Goal: Information Seeking & Learning: Learn about a topic

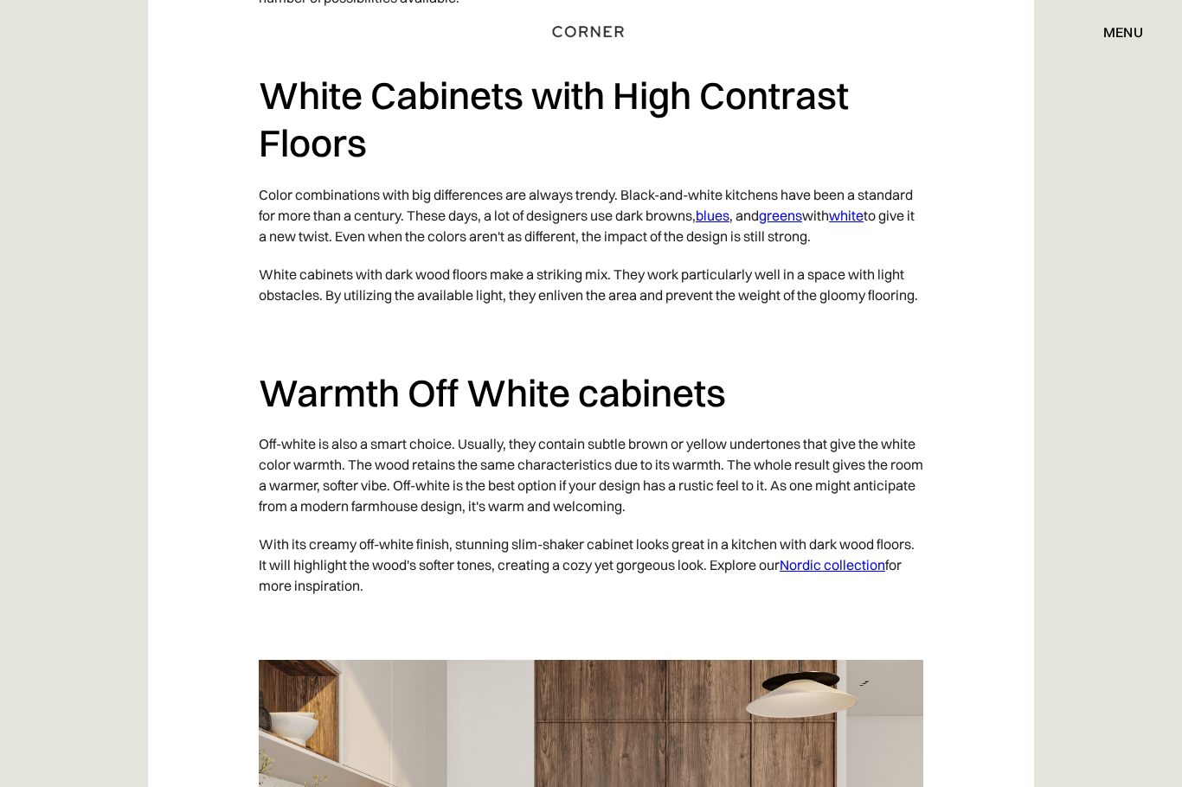
scroll to position [1249, 0]
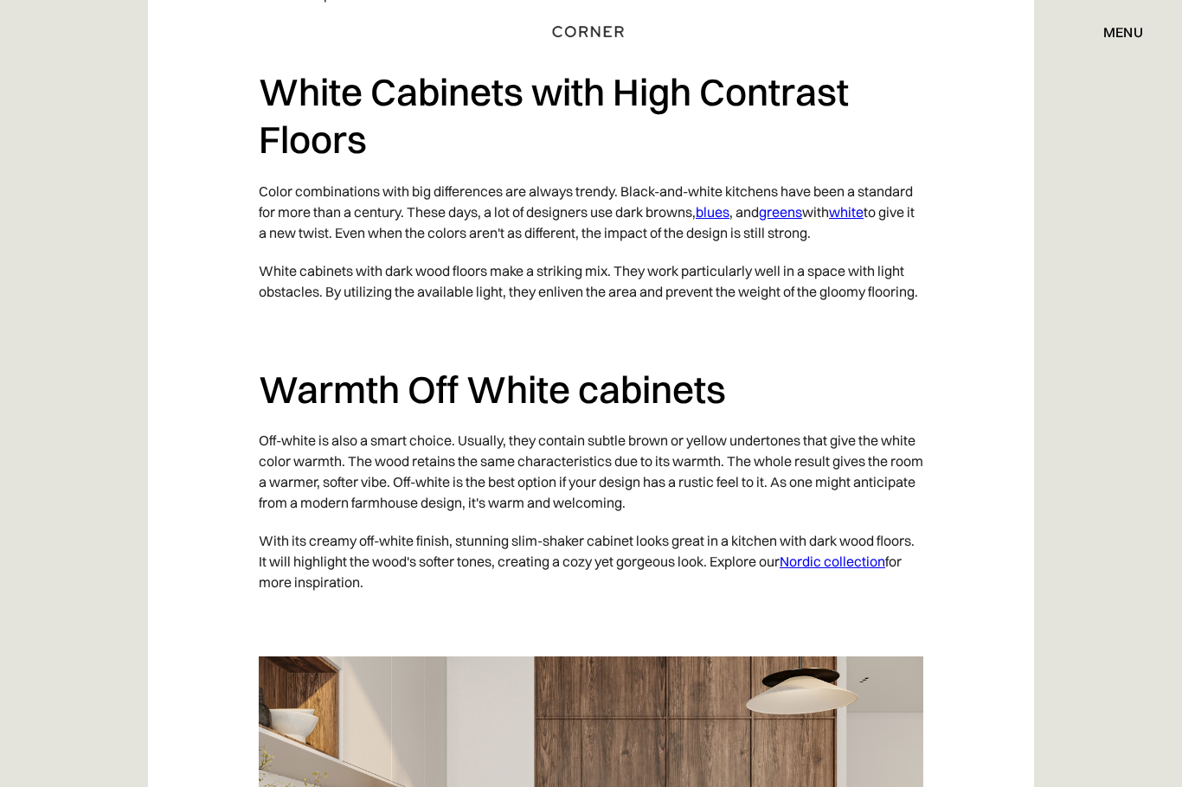
click at [725, 204] on link "blues" at bounding box center [713, 212] width 34 height 17
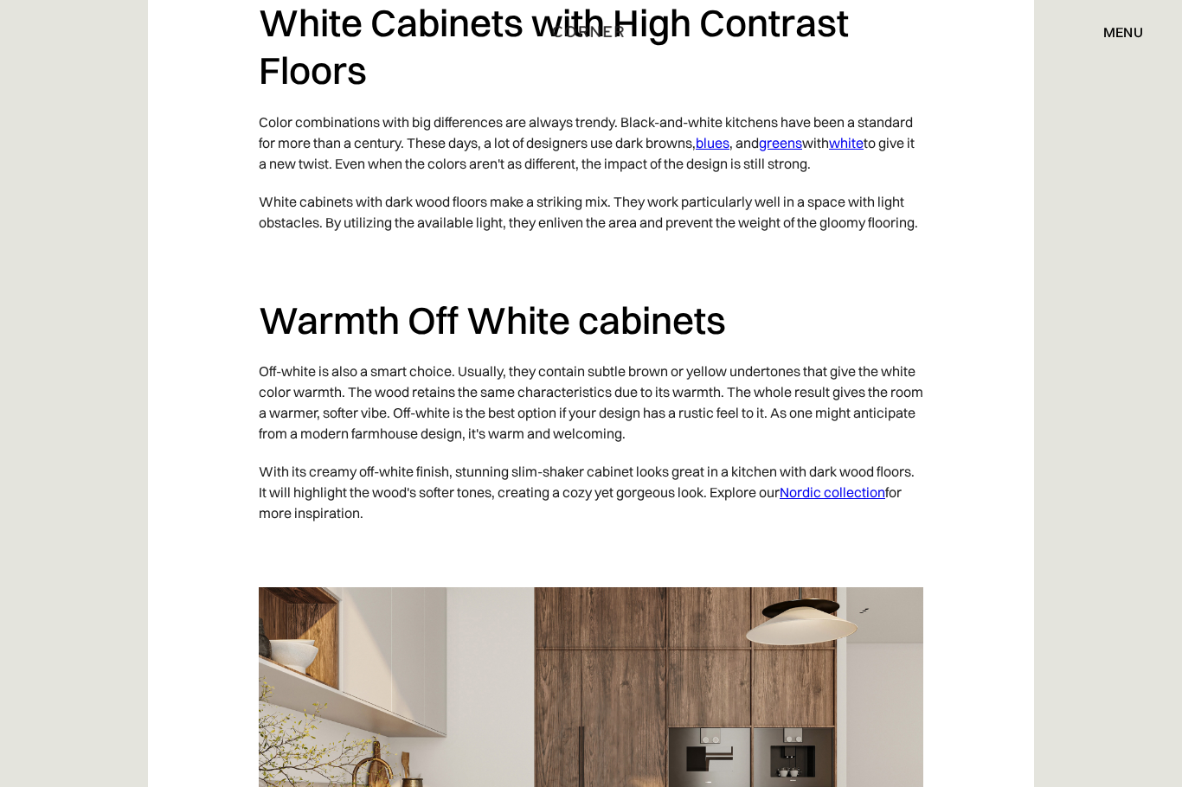
scroll to position [1311, 0]
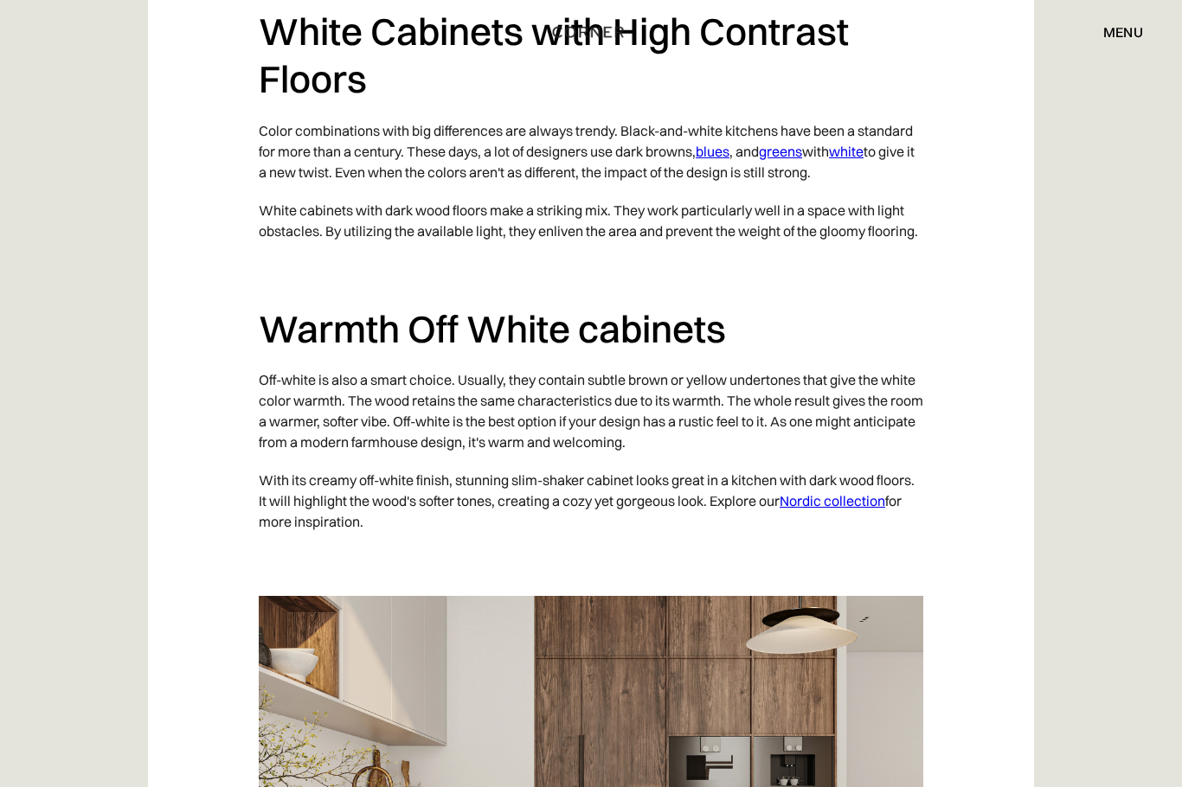
click at [789, 144] on link "greens" at bounding box center [780, 151] width 43 height 17
click at [864, 143] on link "white" at bounding box center [846, 151] width 35 height 17
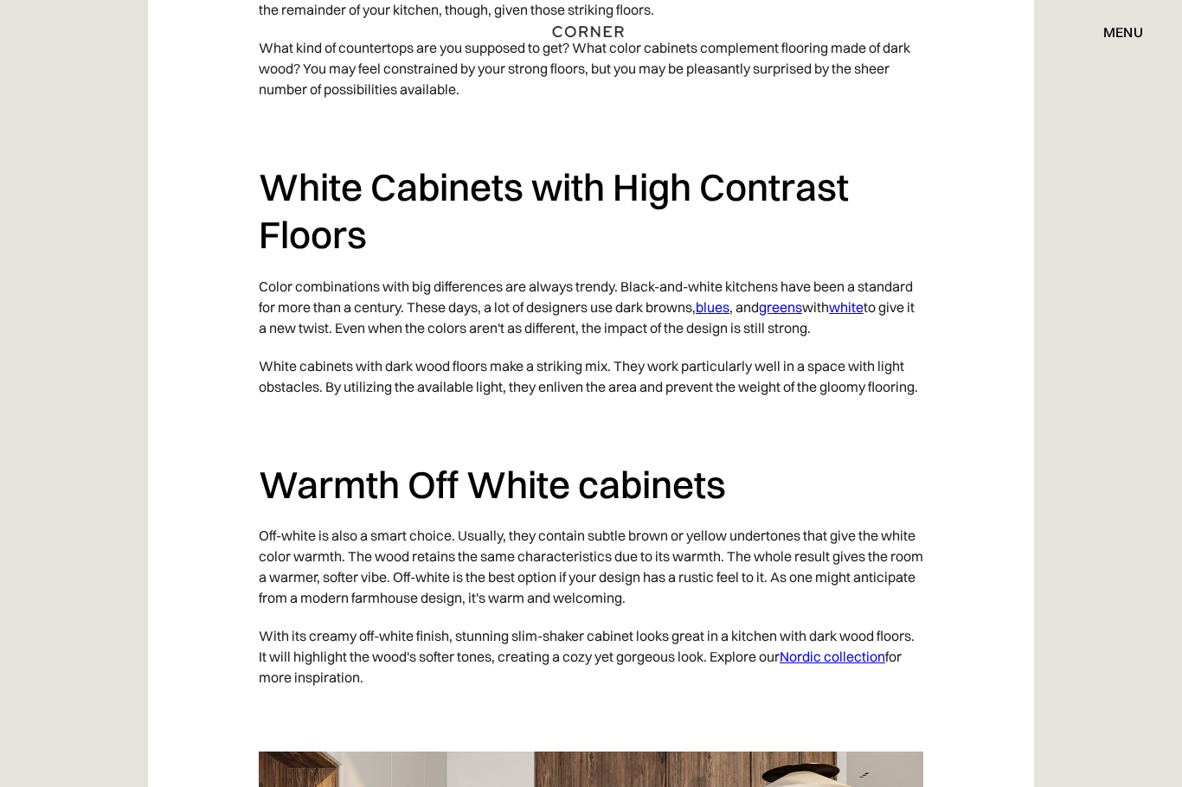
scroll to position [1049, 0]
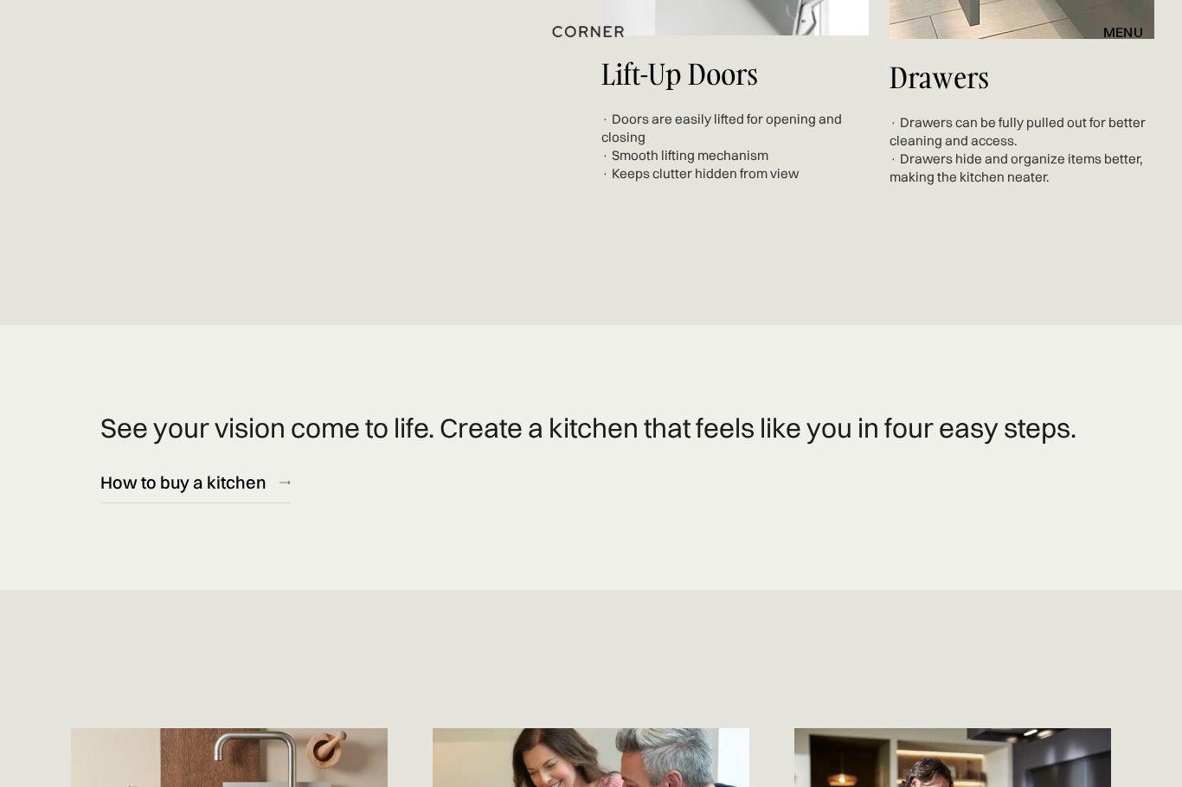
scroll to position [7275, 0]
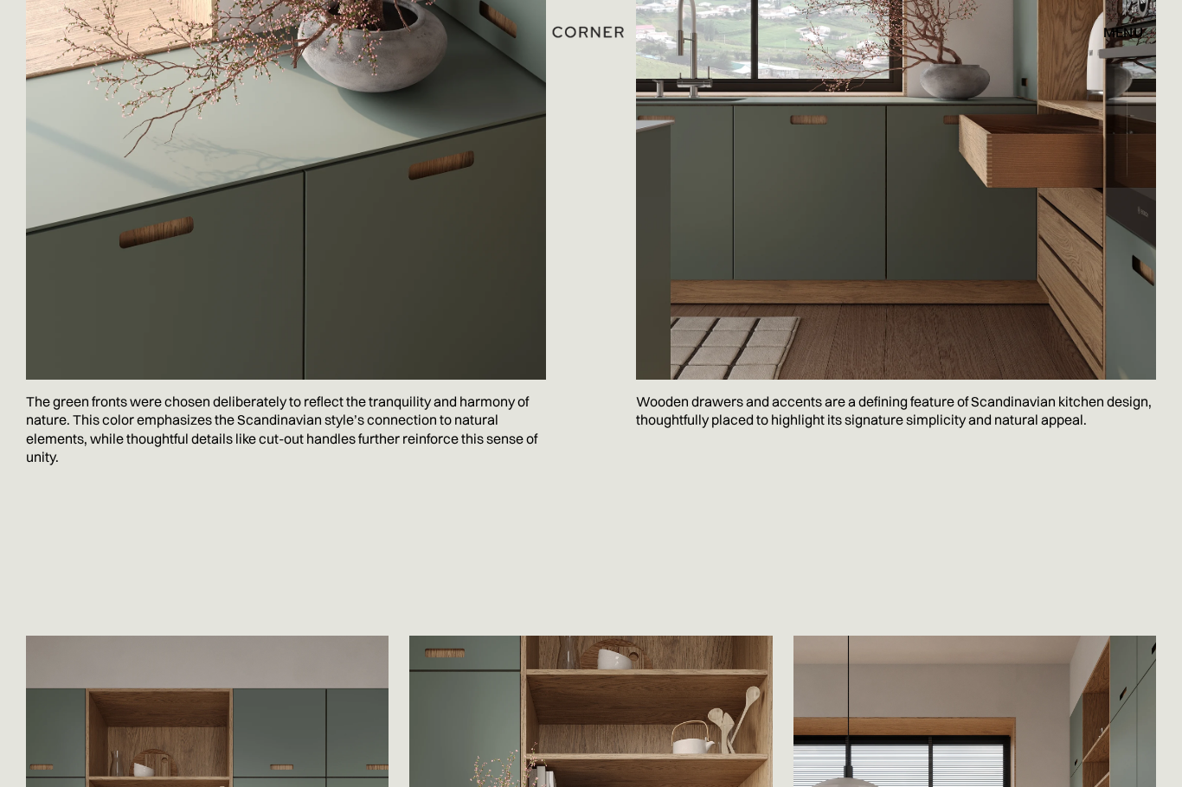
scroll to position [2277, 0]
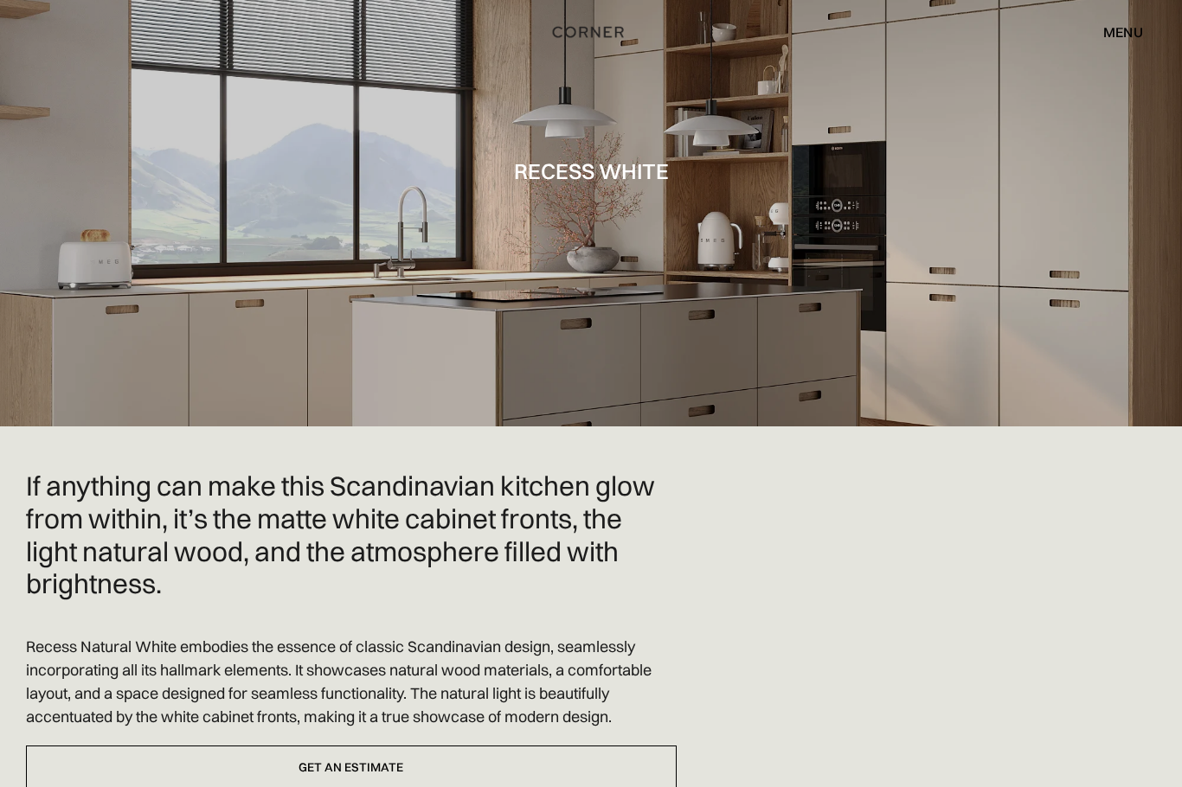
scroll to position [16, 0]
